Goal: Task Accomplishment & Management: Manage account settings

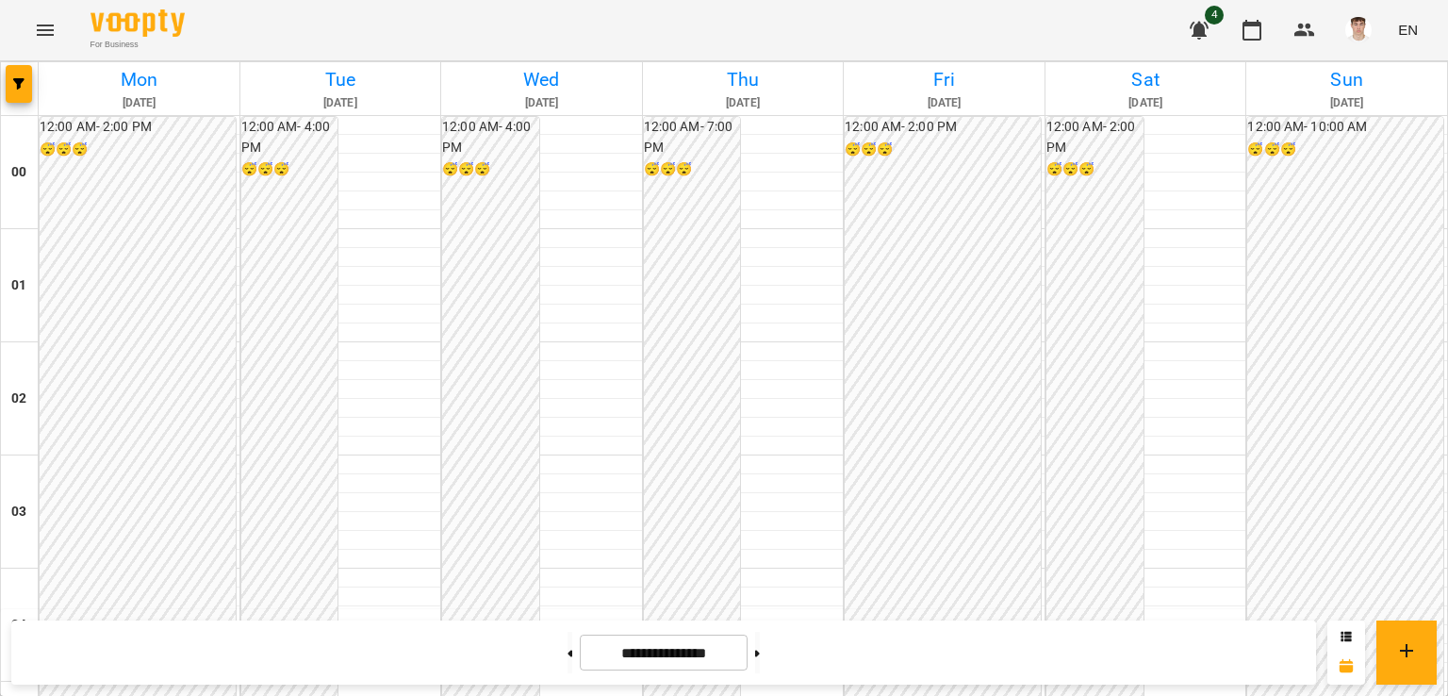
scroll to position [2032, 0]
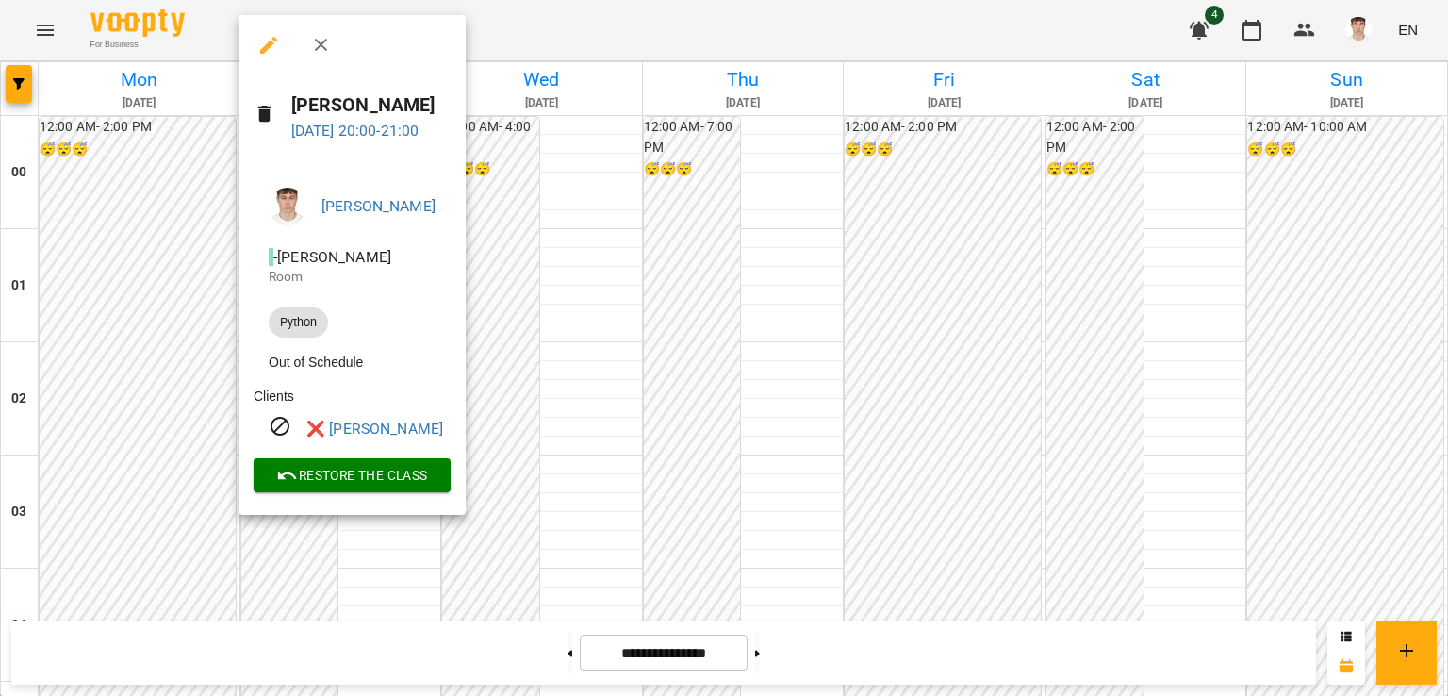
click at [137, 386] on div at bounding box center [724, 348] width 1448 height 696
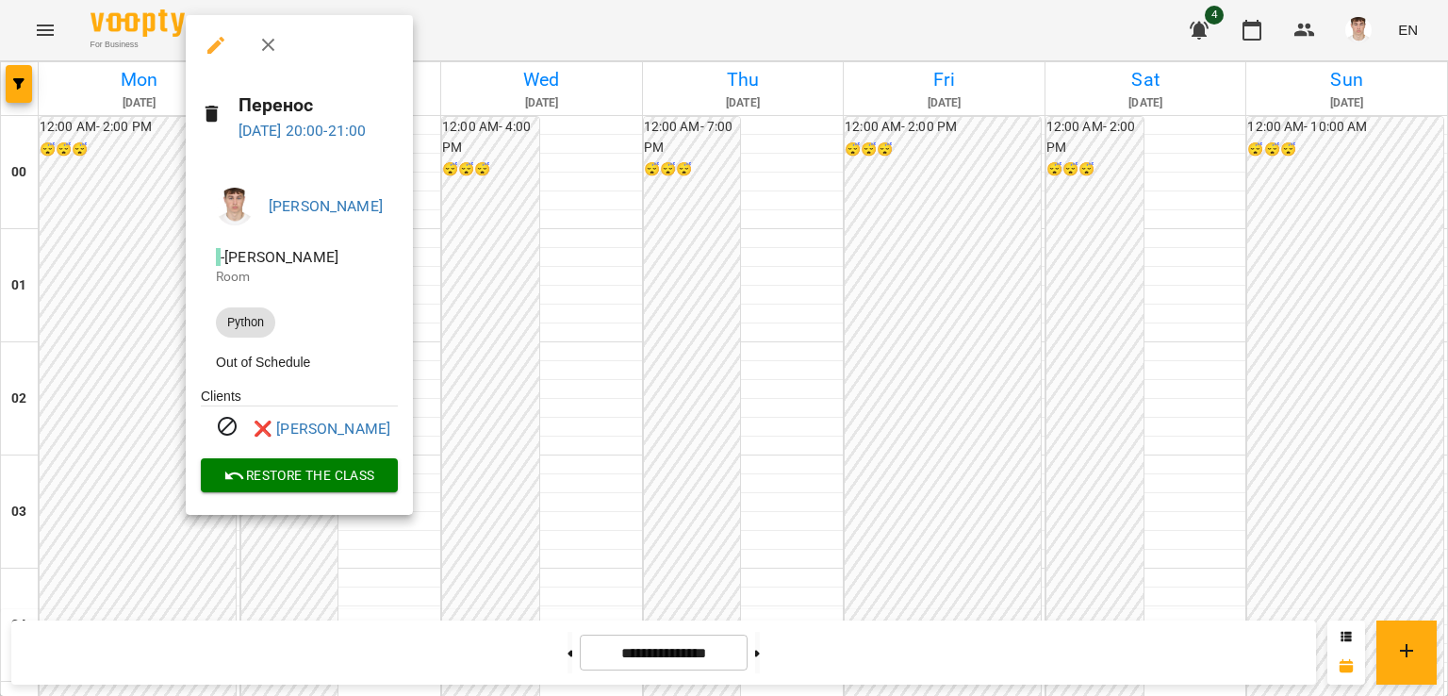
click at [158, 401] on div at bounding box center [724, 348] width 1448 height 696
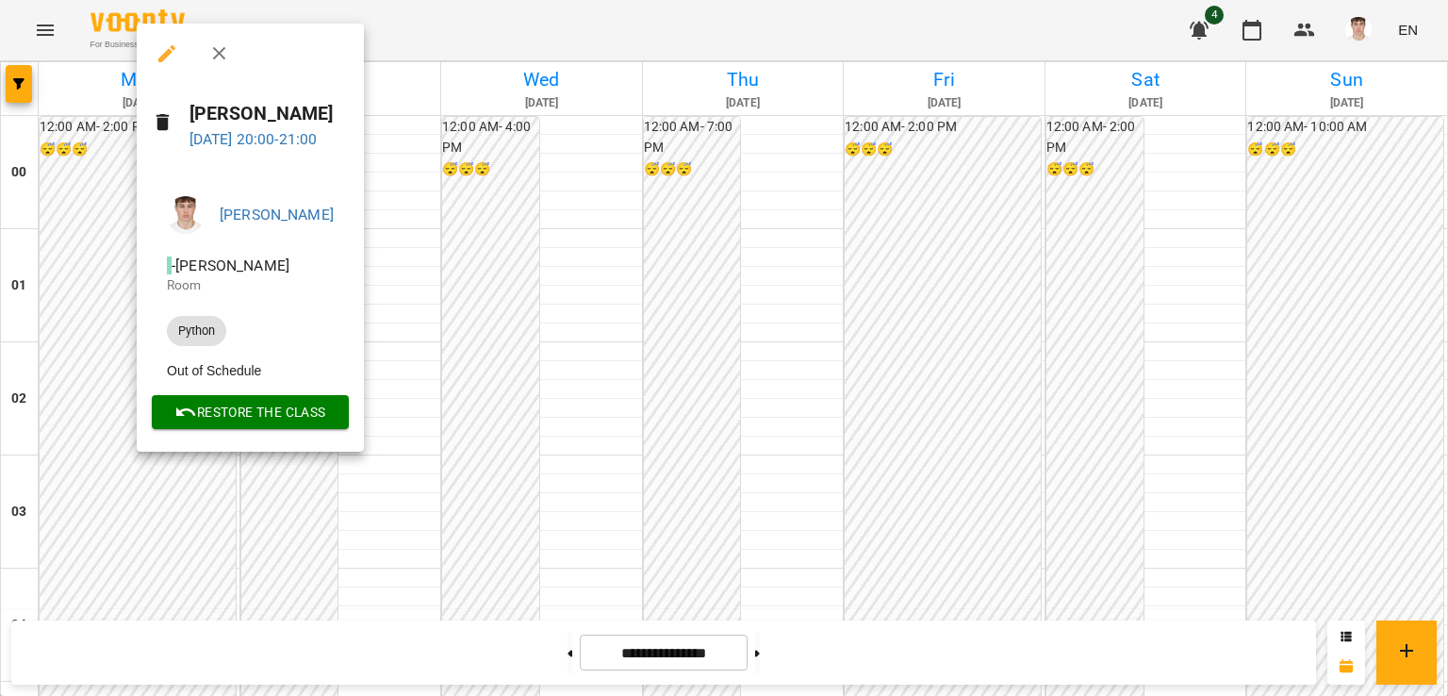
click at [123, 393] on div at bounding box center [724, 348] width 1448 height 696
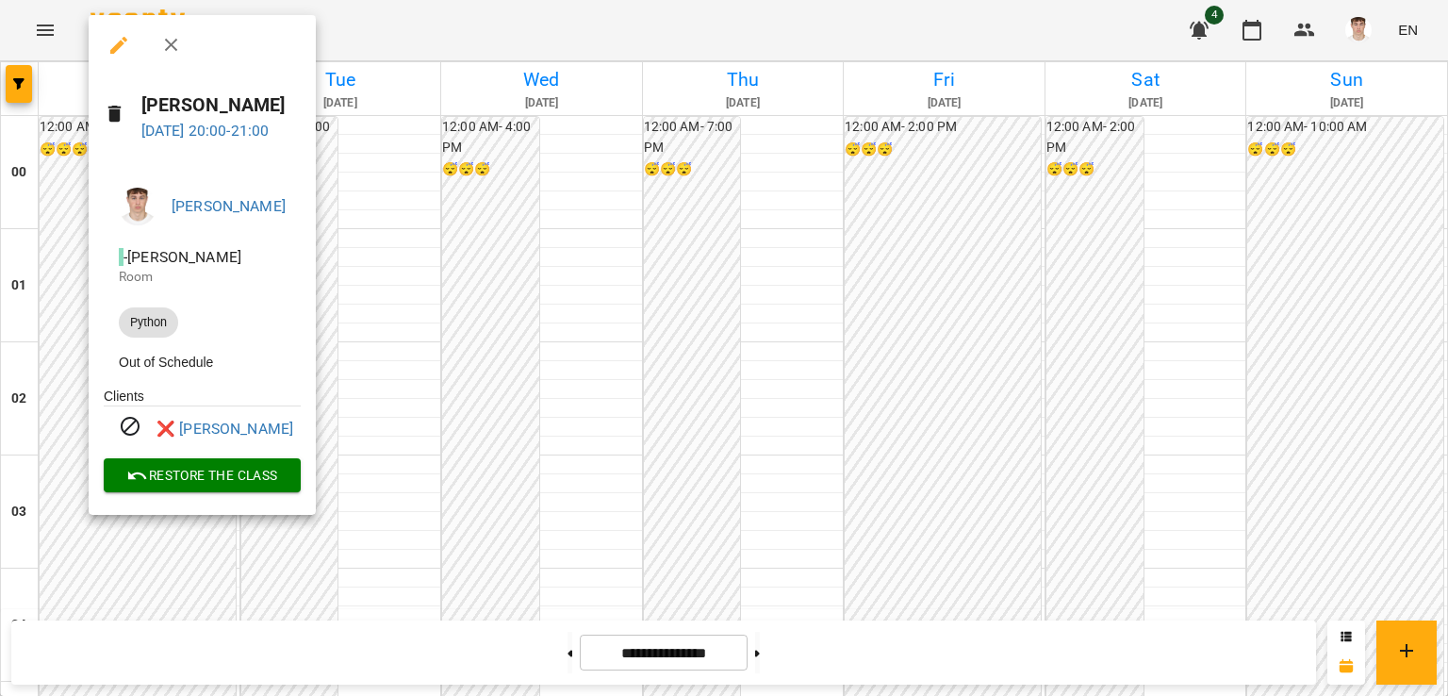
click at [65, 382] on div at bounding box center [724, 348] width 1448 height 696
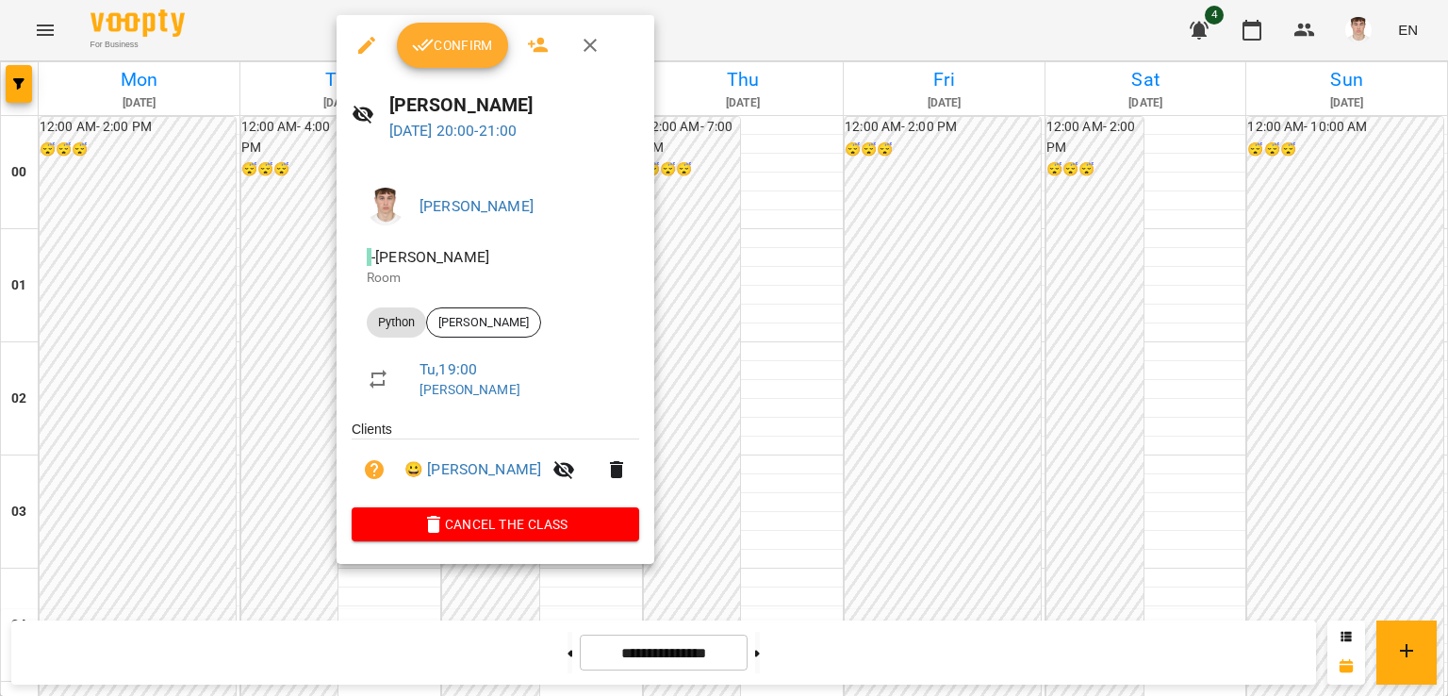
click at [443, 39] on span "Confirm" at bounding box center [452, 45] width 81 height 23
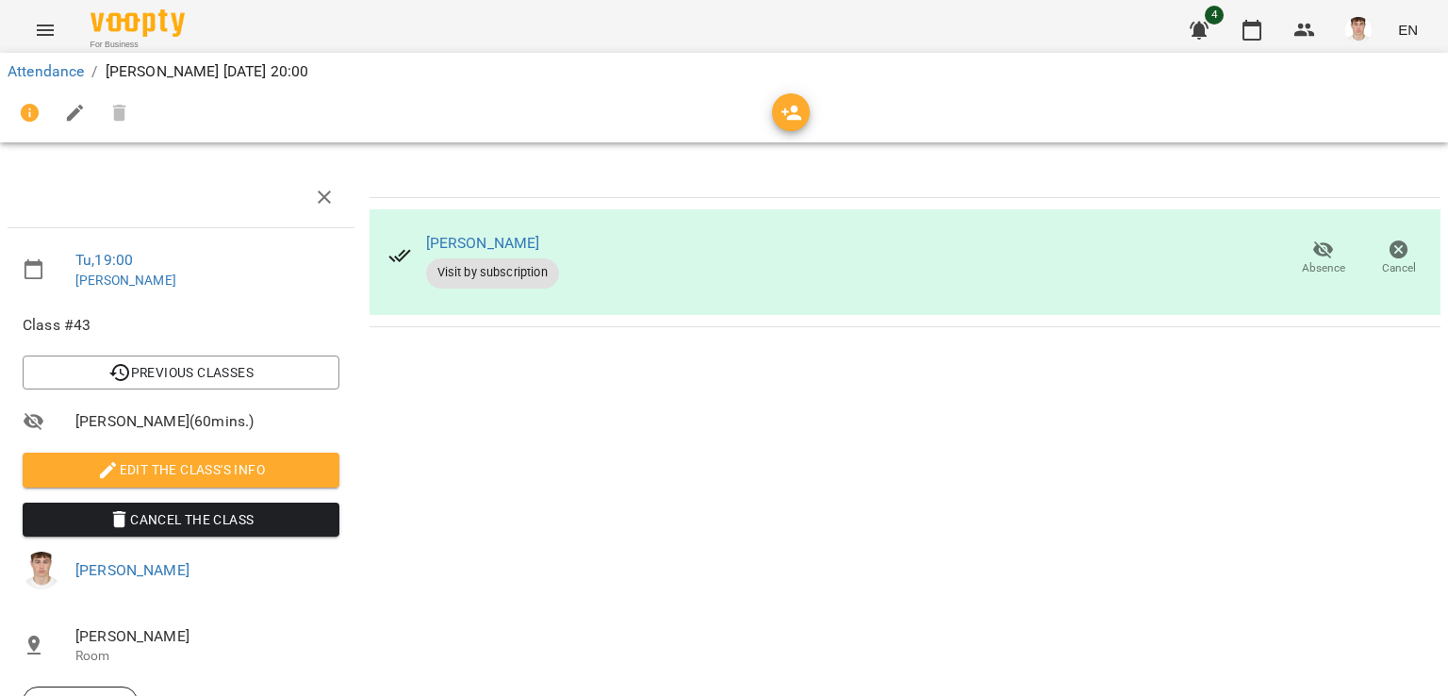
click at [225, 458] on span "Edit the class's Info" at bounding box center [181, 469] width 287 height 23
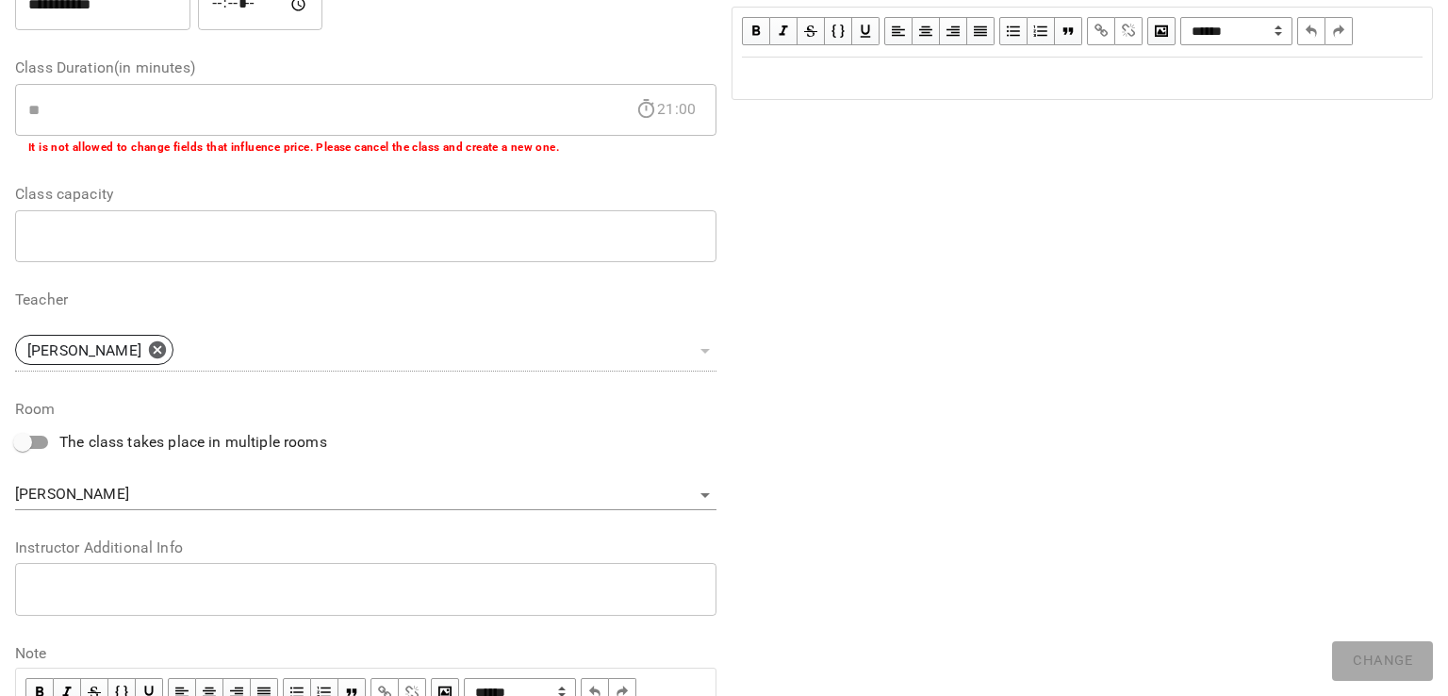
scroll to position [460, 0]
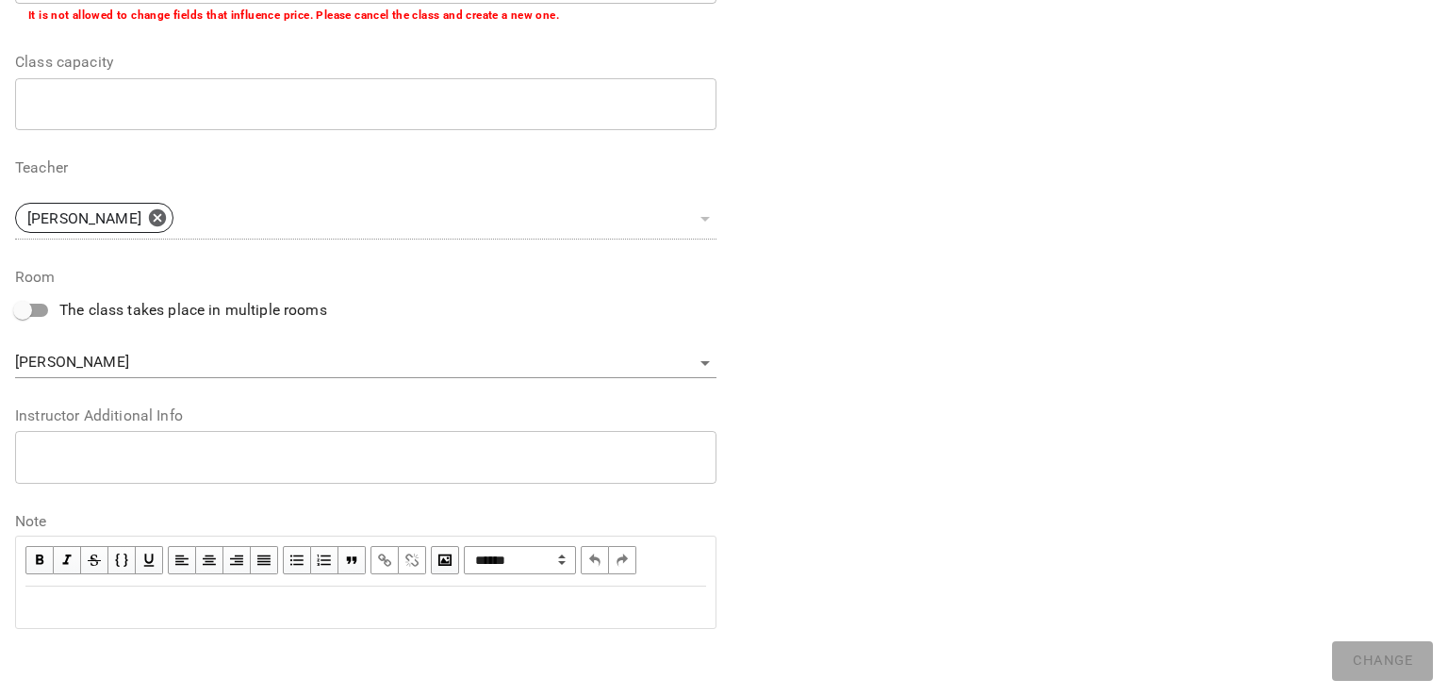
click at [194, 454] on textarea at bounding box center [365, 457] width 675 height 18
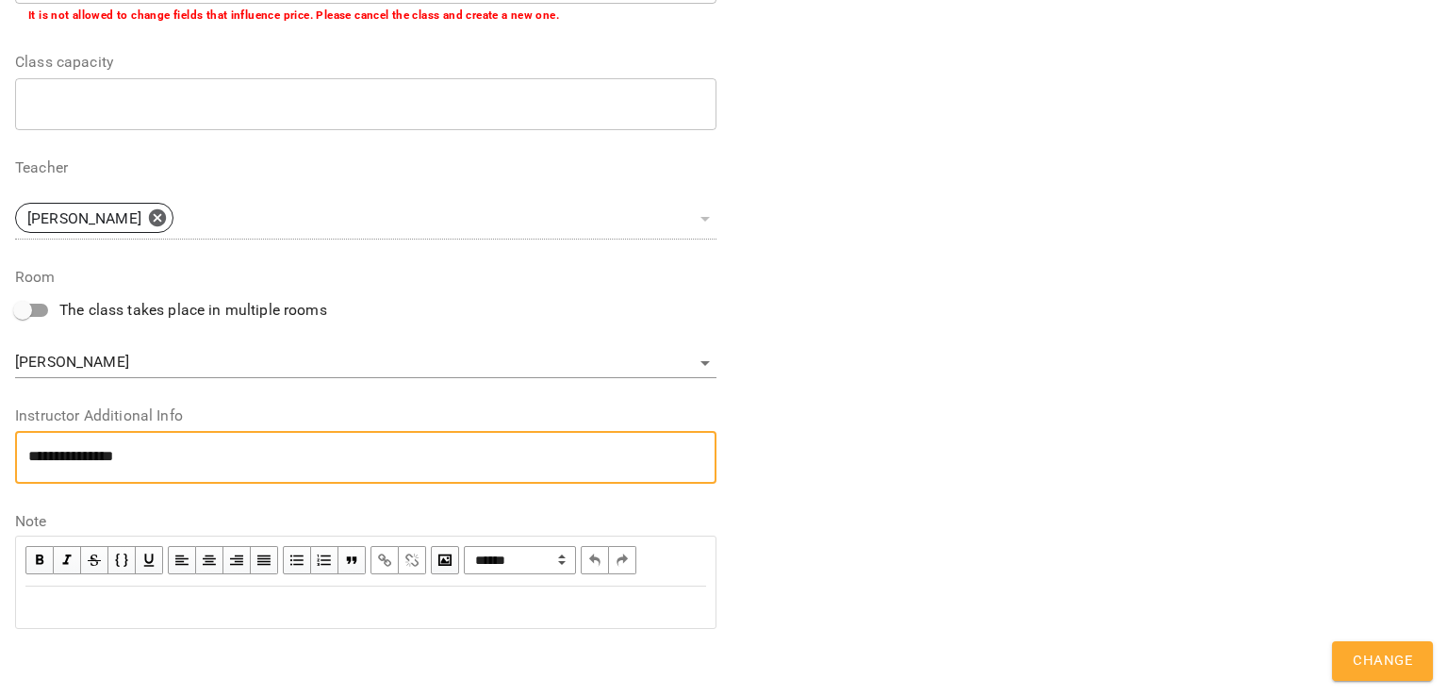
scroll to position [0, 0]
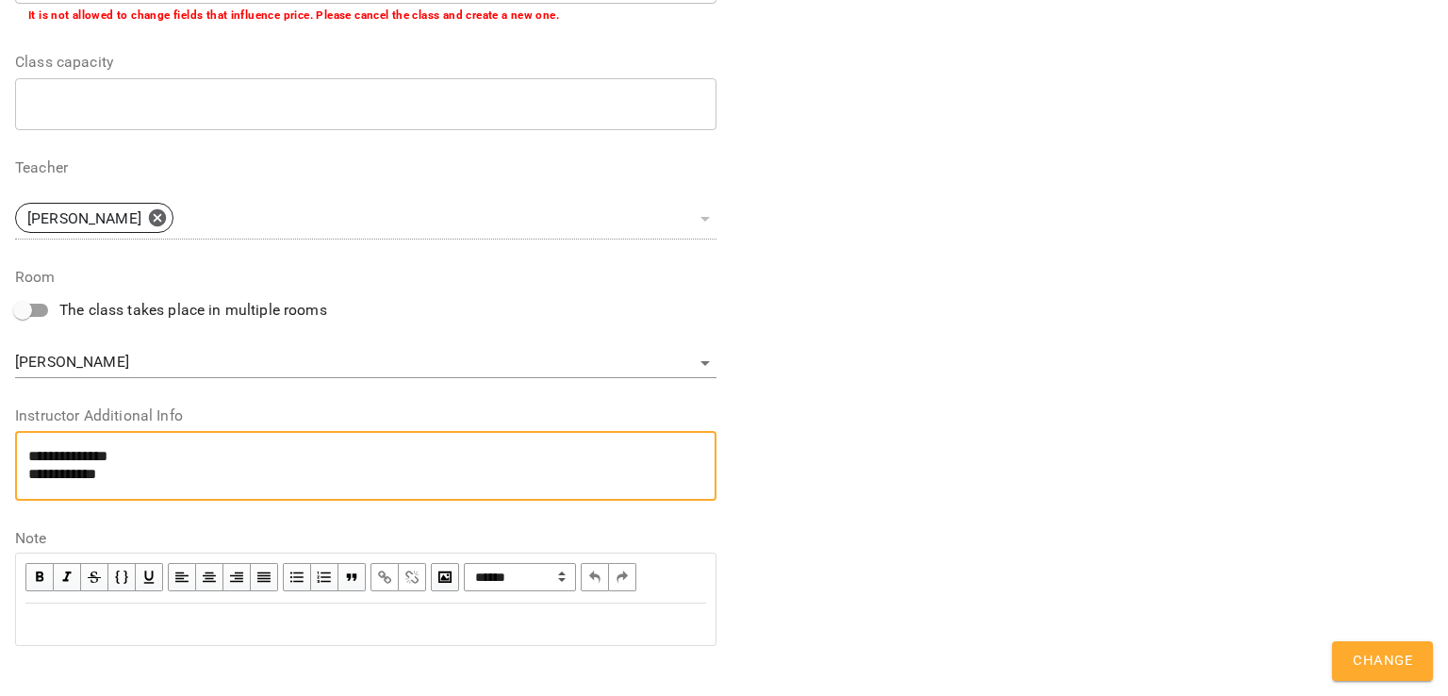
type textarea "**********"
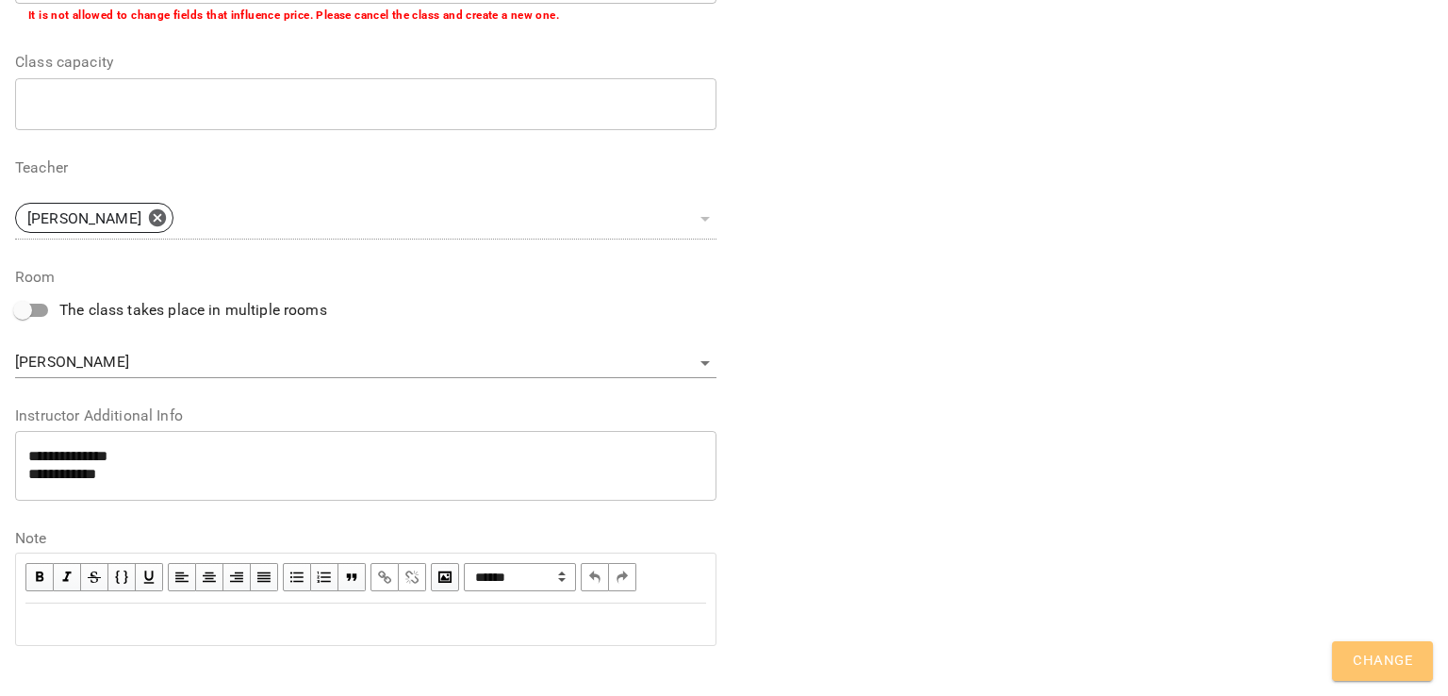
click at [1385, 650] on span "Change" at bounding box center [1382, 661] width 59 height 25
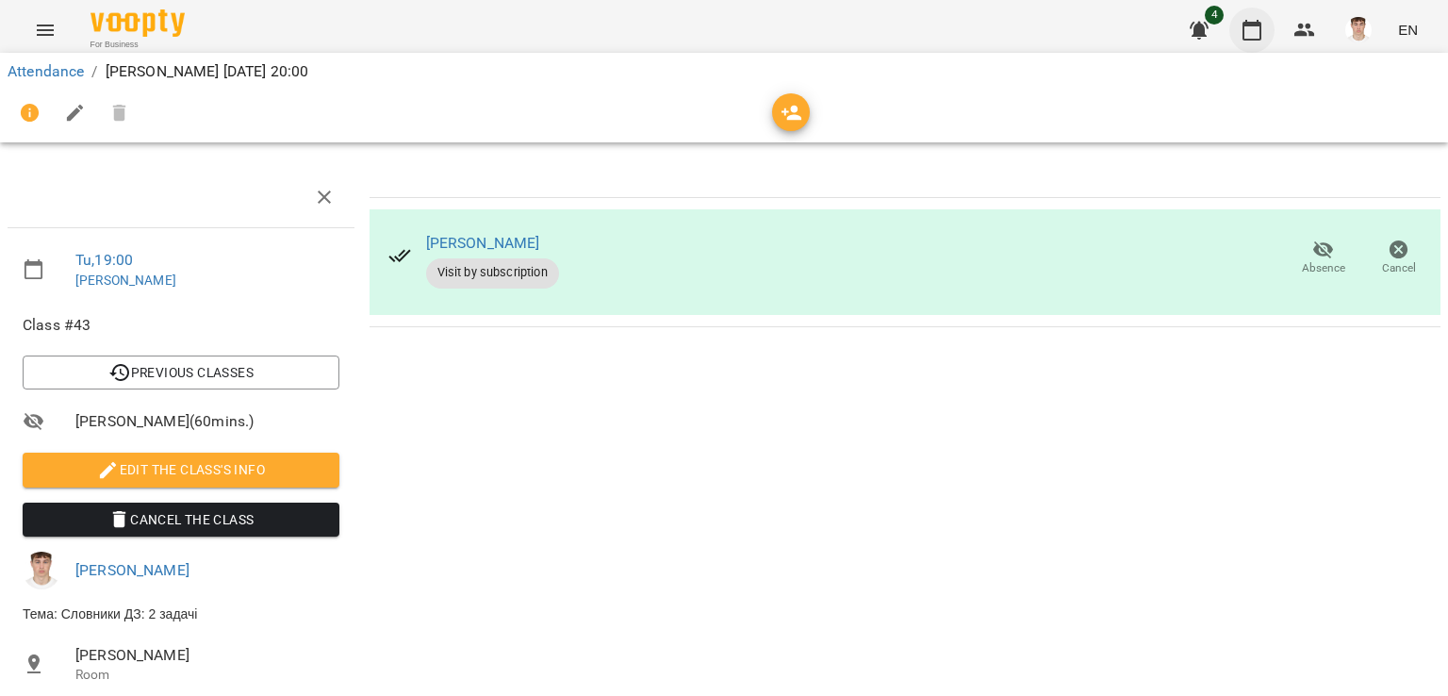
click at [1248, 29] on icon "button" at bounding box center [1252, 30] width 23 height 23
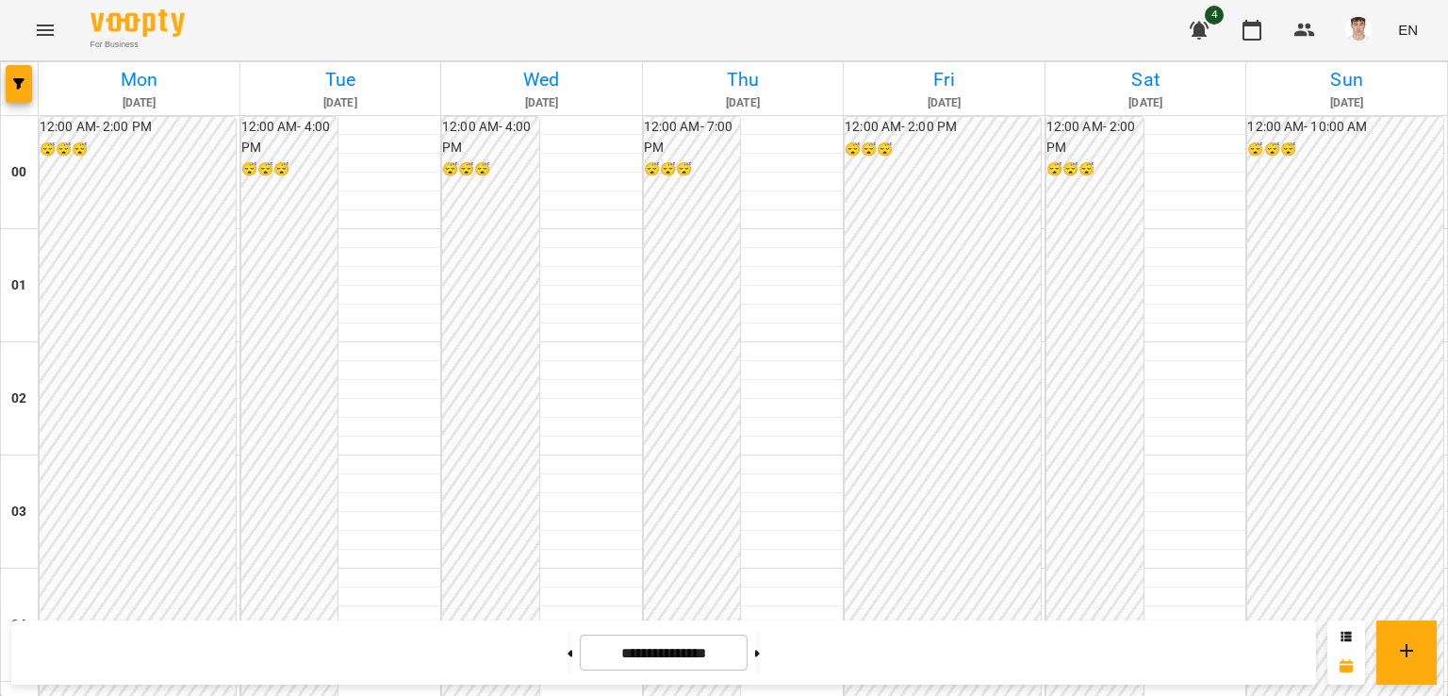
scroll to position [2126, 0]
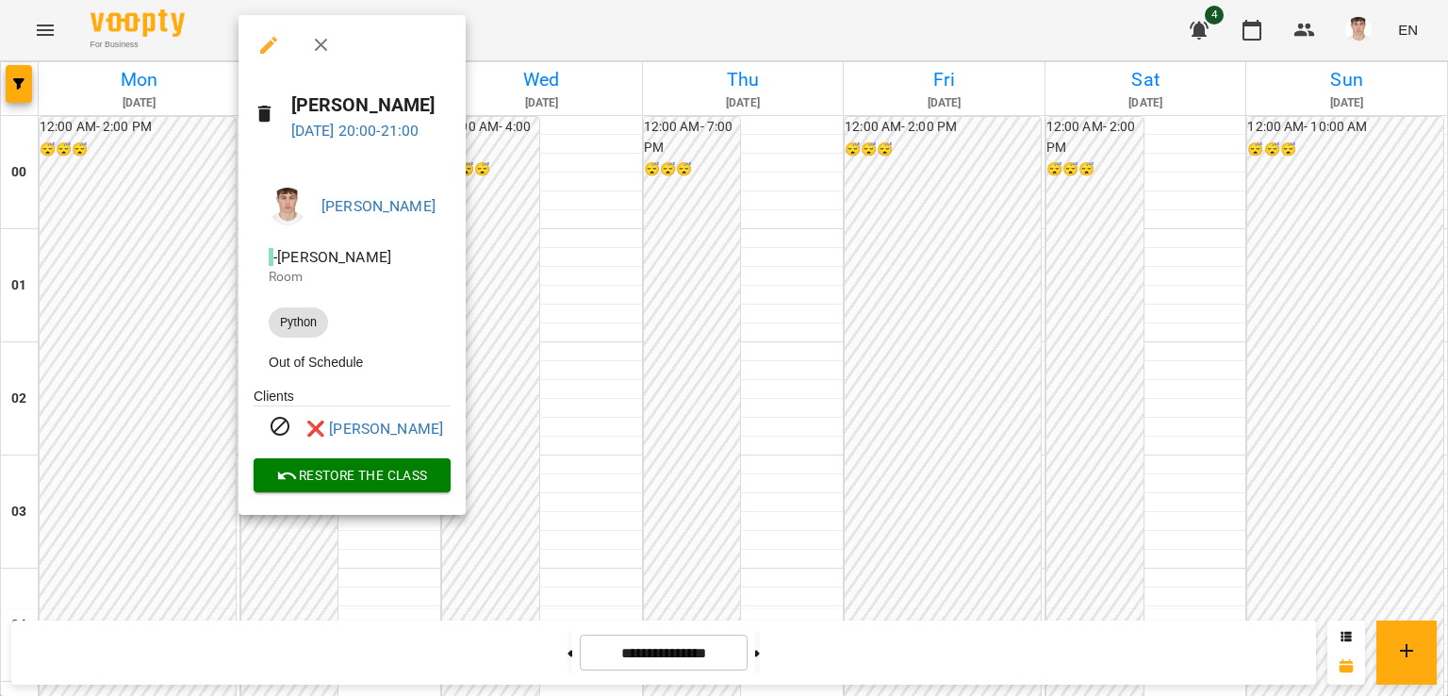
click at [172, 318] on div at bounding box center [724, 348] width 1448 height 696
